Goal: Task Accomplishment & Management: Manage account settings

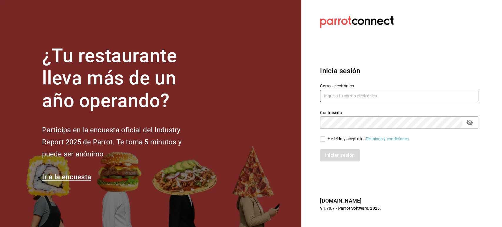
click at [338, 94] on input "text" at bounding box center [399, 96] width 158 height 12
paste input "[EMAIL_ADDRESS][DOMAIN_NAME]"
type input "[EMAIL_ADDRESS][DOMAIN_NAME]"
click at [473, 121] on icon "passwordField" at bounding box center [469, 122] width 7 height 7
click at [323, 137] on input "He leído y acepto los Términos y condiciones." at bounding box center [322, 138] width 5 height 5
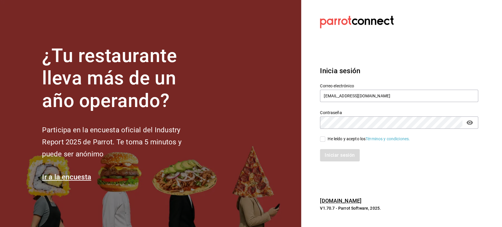
checkbox input "true"
click at [332, 156] on button "Iniciar sesión" at bounding box center [340, 155] width 40 height 12
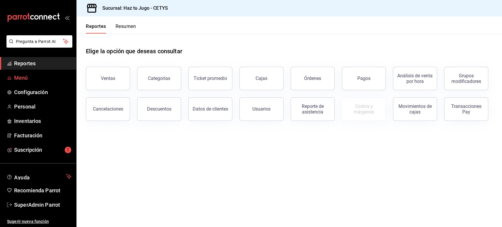
click at [22, 75] on span "Menú" at bounding box center [42, 78] width 57 height 8
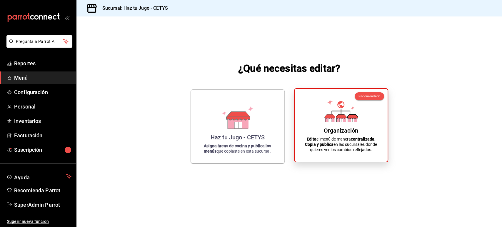
click at [357, 122] on div "Organización Edita el menú de manera centralizada. Copia y publica en las sucur…" at bounding box center [341, 126] width 79 height 64
